Goal: Information Seeking & Learning: Find specific page/section

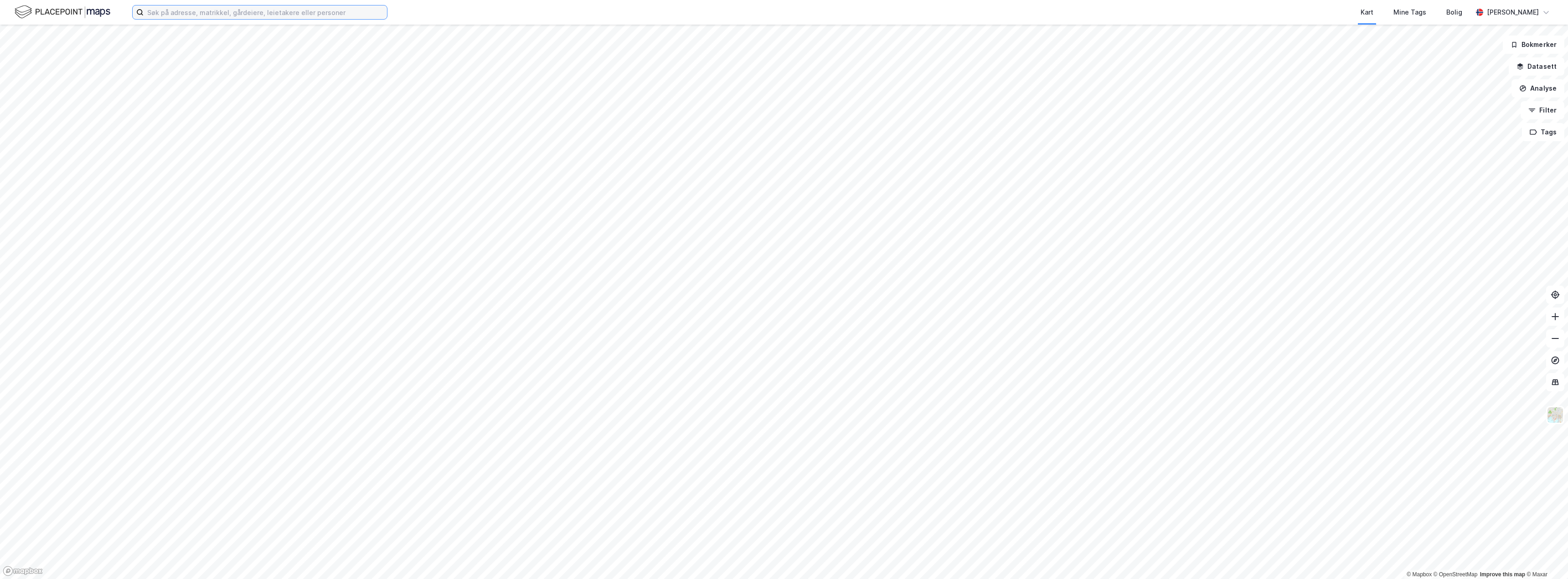
click at [226, 13] on input at bounding box center [265, 12] width 243 height 13
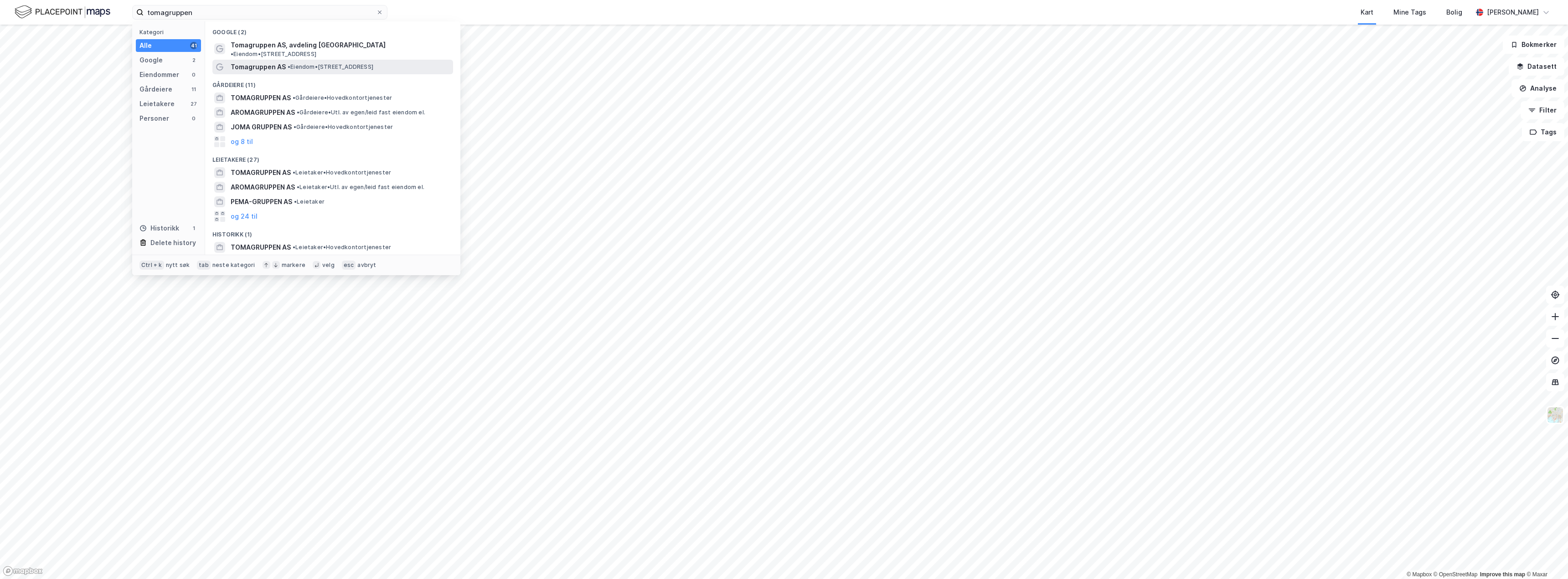
click at [271, 61] on span "Tomagruppen AS" at bounding box center [258, 67] width 55 height 11
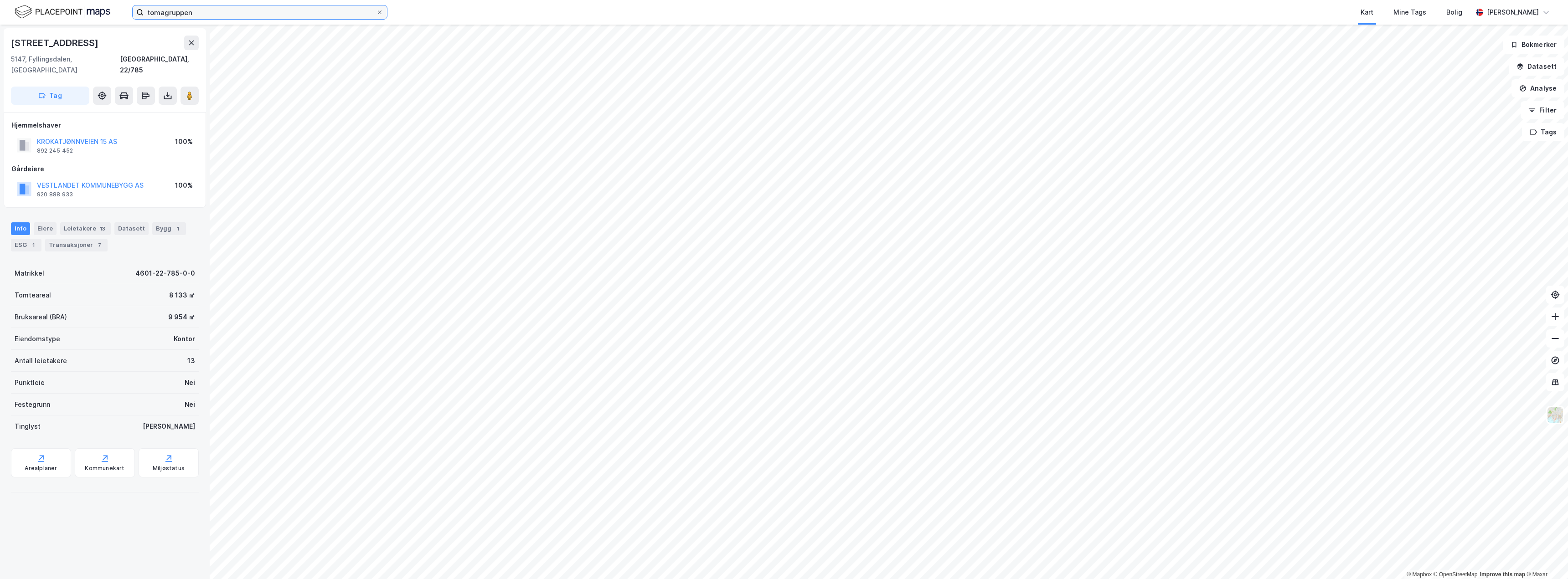
click at [211, 15] on input "tomagruppen" at bounding box center [260, 12] width 233 height 13
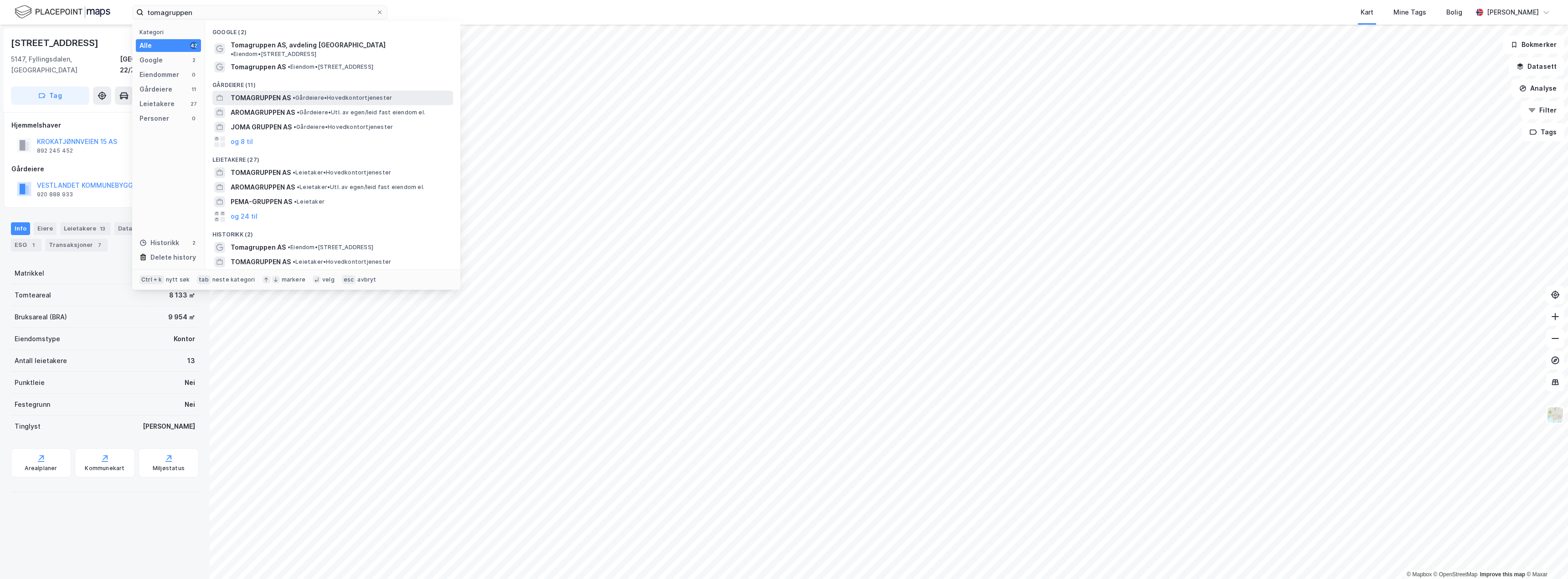
click at [264, 92] on span "TOMAGRUPPEN AS" at bounding box center [261, 98] width 60 height 11
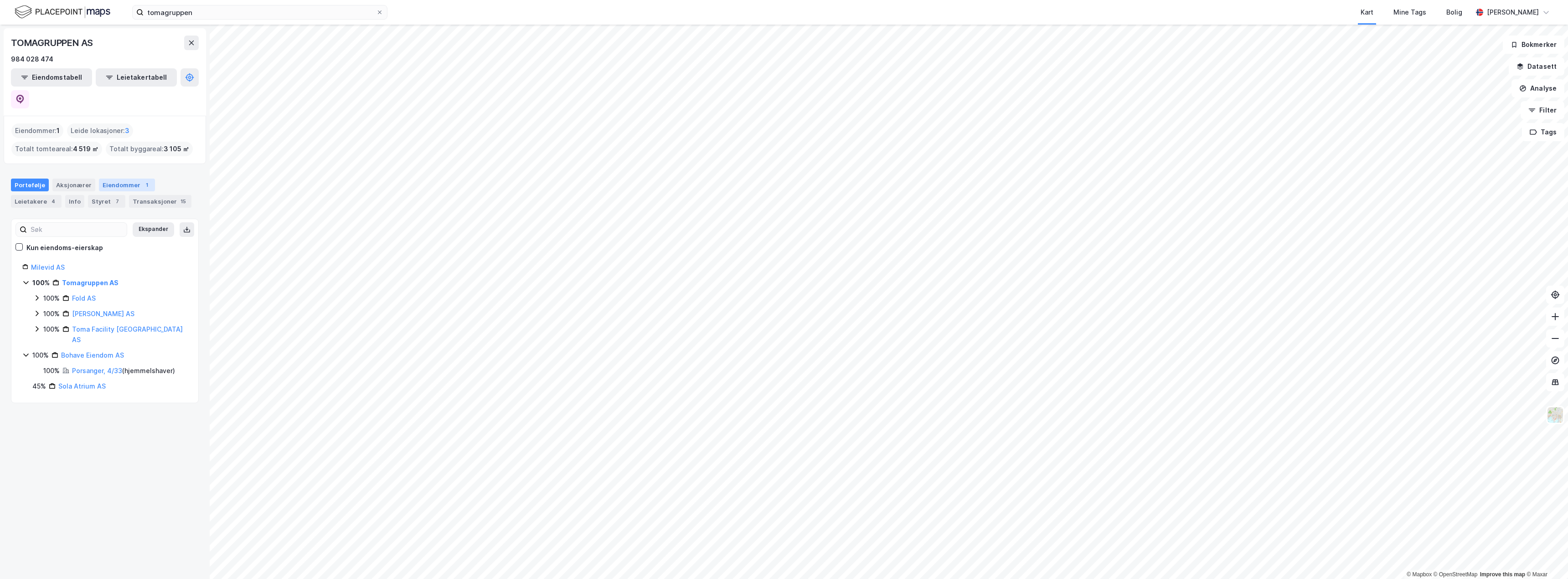
click at [142, 181] on div "1" at bounding box center [147, 185] width 9 height 9
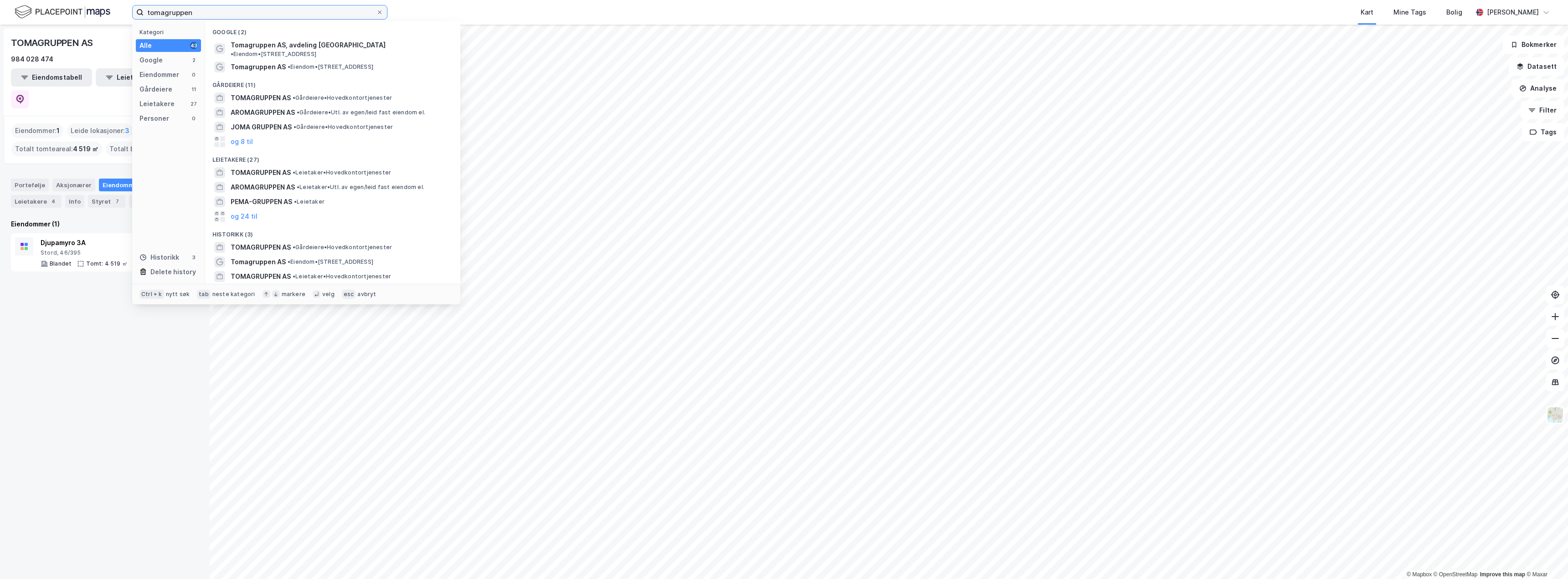
click at [186, 11] on input "tomagruppen" at bounding box center [260, 12] width 233 height 13
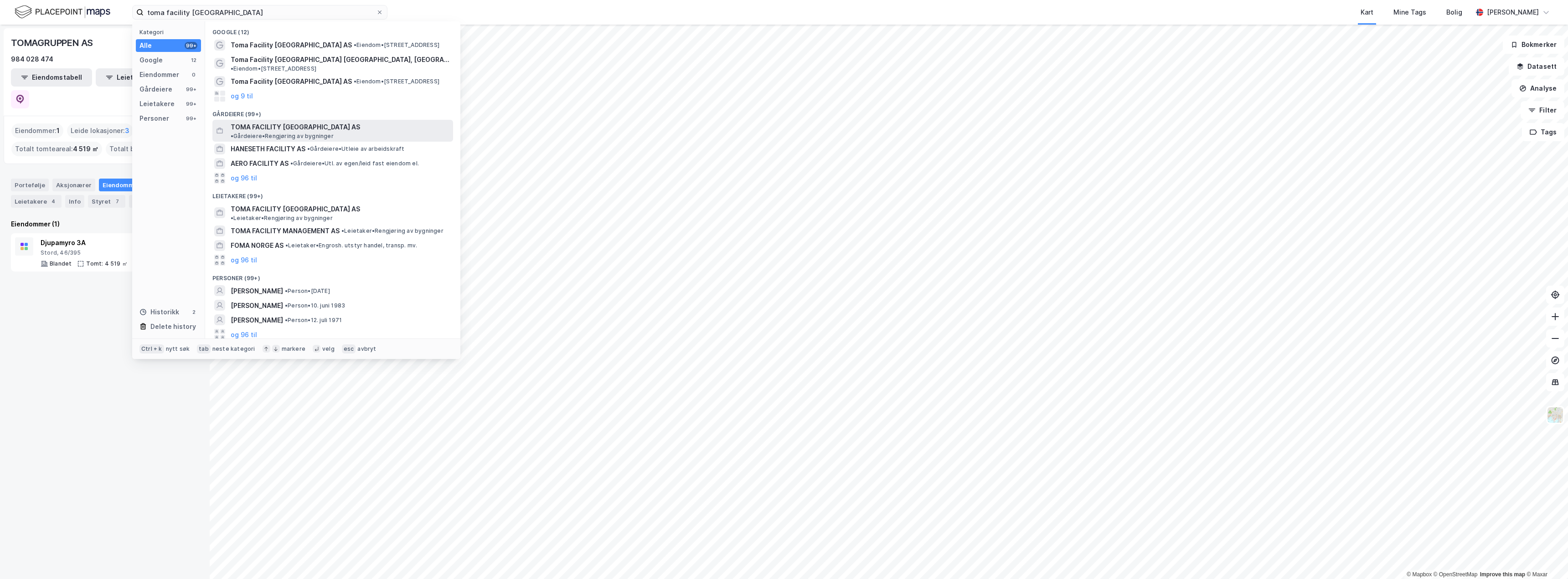
click at [331, 133] on span "• Gårdeiere • Rengjøring av bygninger" at bounding box center [282, 136] width 103 height 7
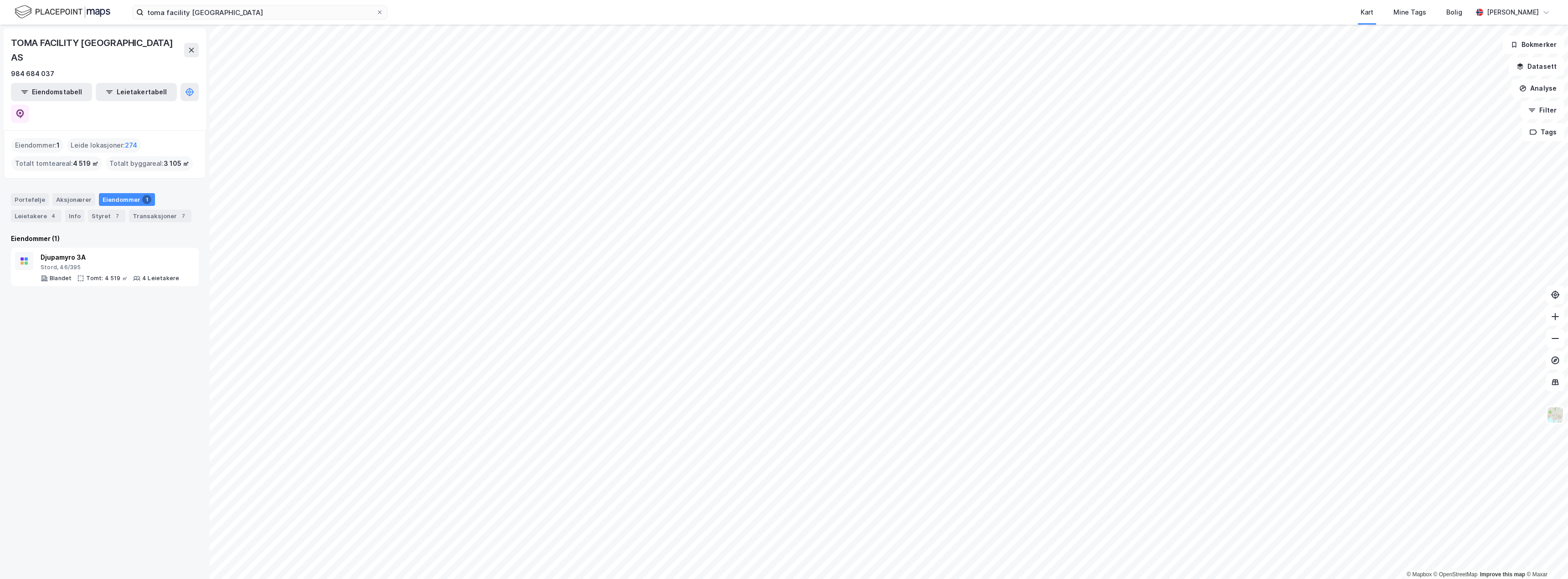
click at [208, 19] on div "toma facility [GEOGRAPHIC_DATA] Kart Mine Tags [PERSON_NAME] [PERSON_NAME]" at bounding box center [784, 12] width 1568 height 24
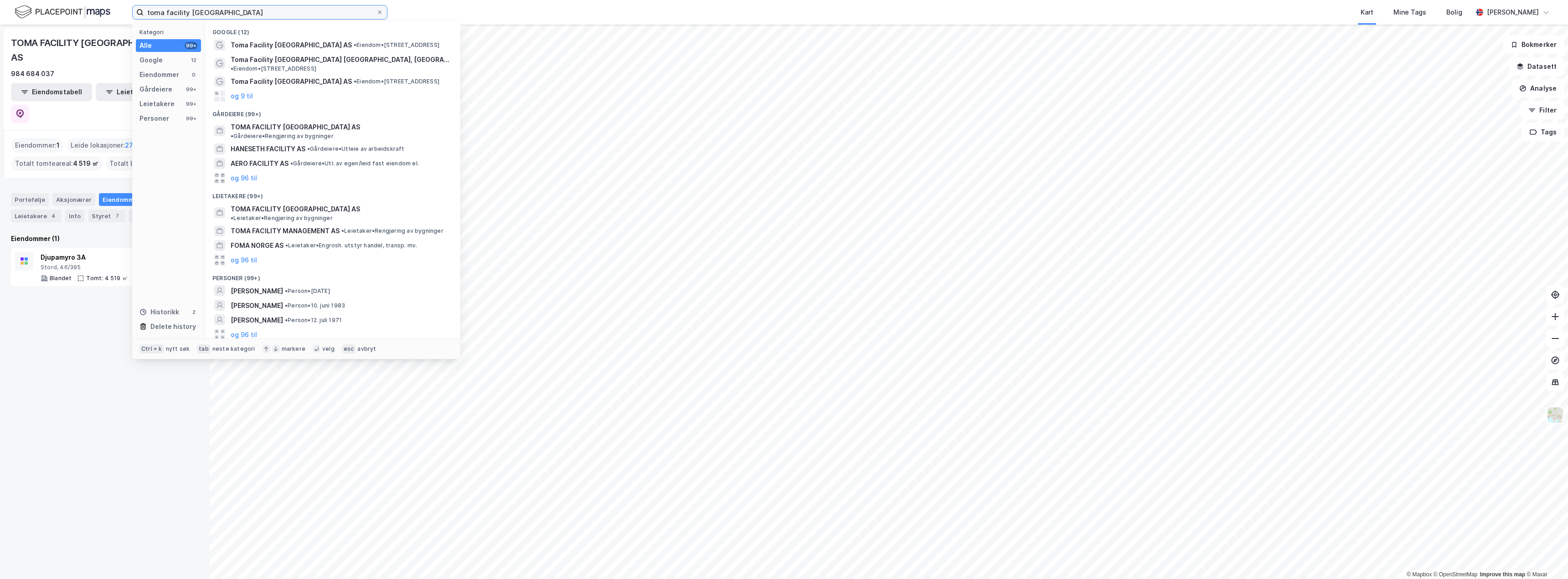
drag, startPoint x: 215, startPoint y: 13, endPoint x: 166, endPoint y: 18, distance: 49.3
click at [166, 17] on input "toma facility [GEOGRAPHIC_DATA]" at bounding box center [260, 12] width 233 height 13
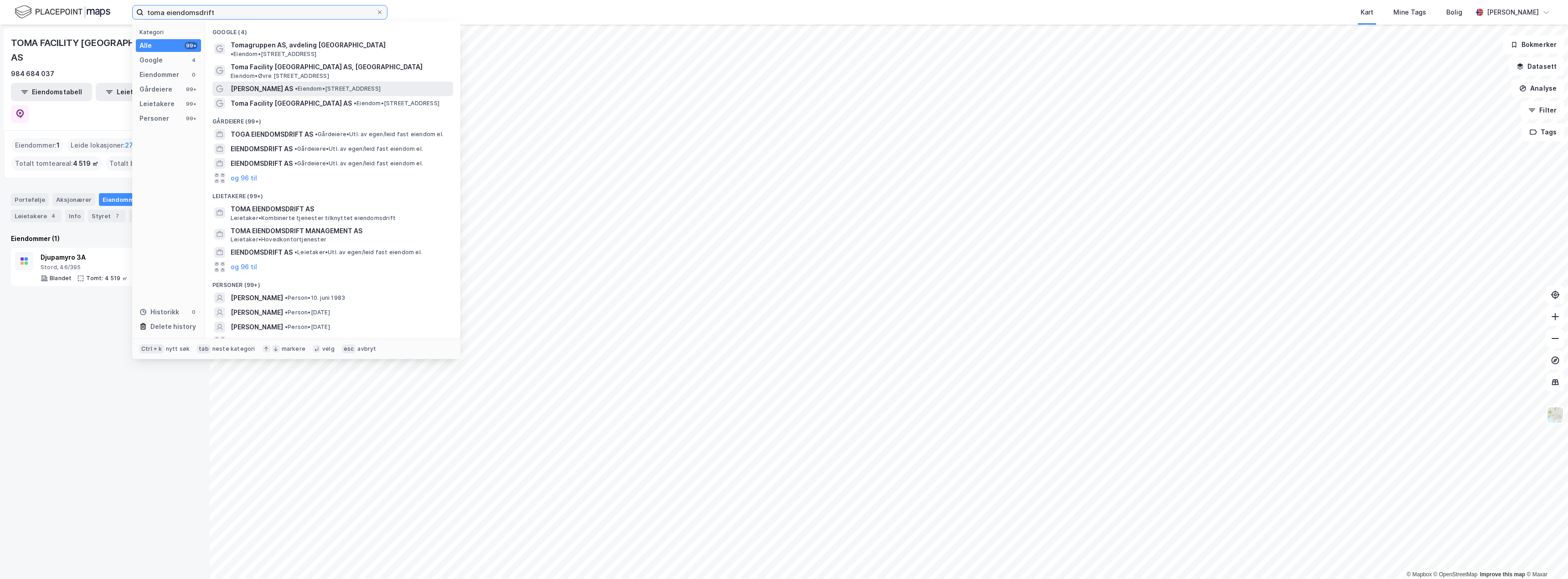
type input "toma eiendomsdrift"
click at [254, 86] on span "[PERSON_NAME] AS" at bounding box center [262, 89] width 63 height 11
